Goal: Task Accomplishment & Management: Manage account settings

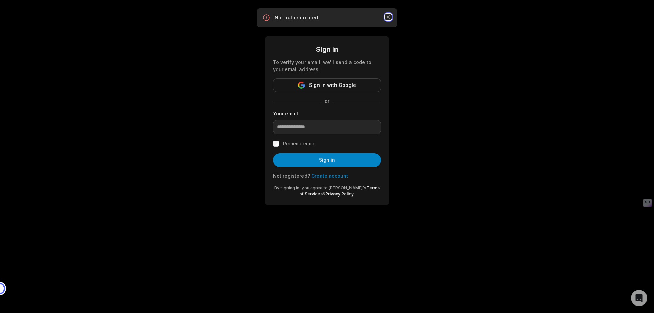
click at [391, 19] on icon "button" at bounding box center [388, 17] width 7 height 7
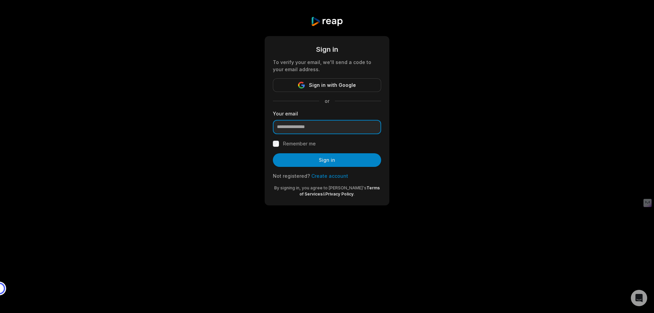
click at [319, 134] on input "email" at bounding box center [327, 127] width 108 height 14
click at [273, 134] on div at bounding box center [273, 134] width 0 height 0
click at [237, 142] on div "Sign in To verify your email, we'll send a code to your email address. Sign in …" at bounding box center [327, 111] width 654 height 222
click at [317, 89] on span "Sign in with Google" at bounding box center [332, 85] width 47 height 8
